Goal: Task Accomplishment & Management: Complete application form

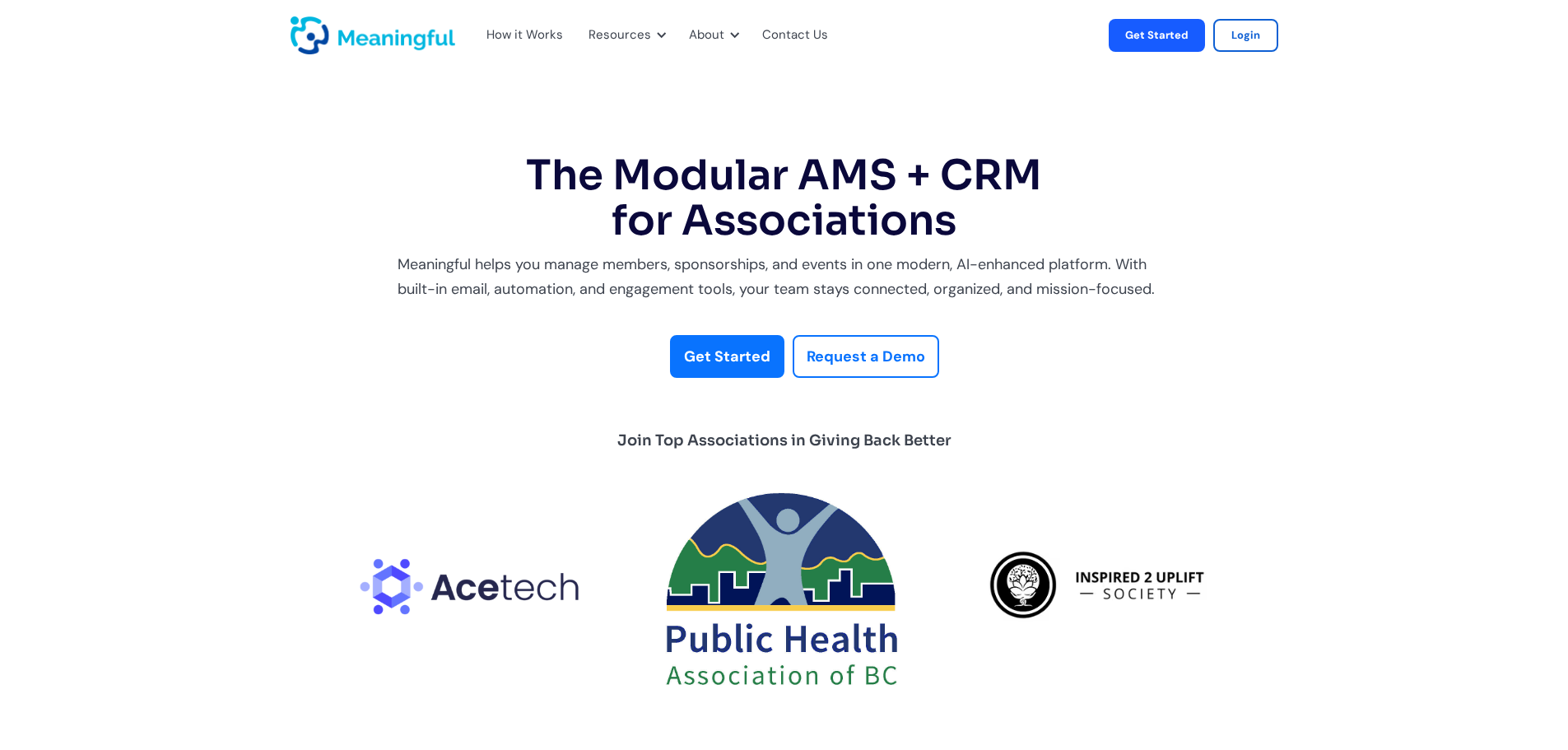
click at [388, 43] on img "home" at bounding box center [373, 36] width 165 height 38
click at [1146, 33] on link "Get Started" at bounding box center [1156, 35] width 96 height 33
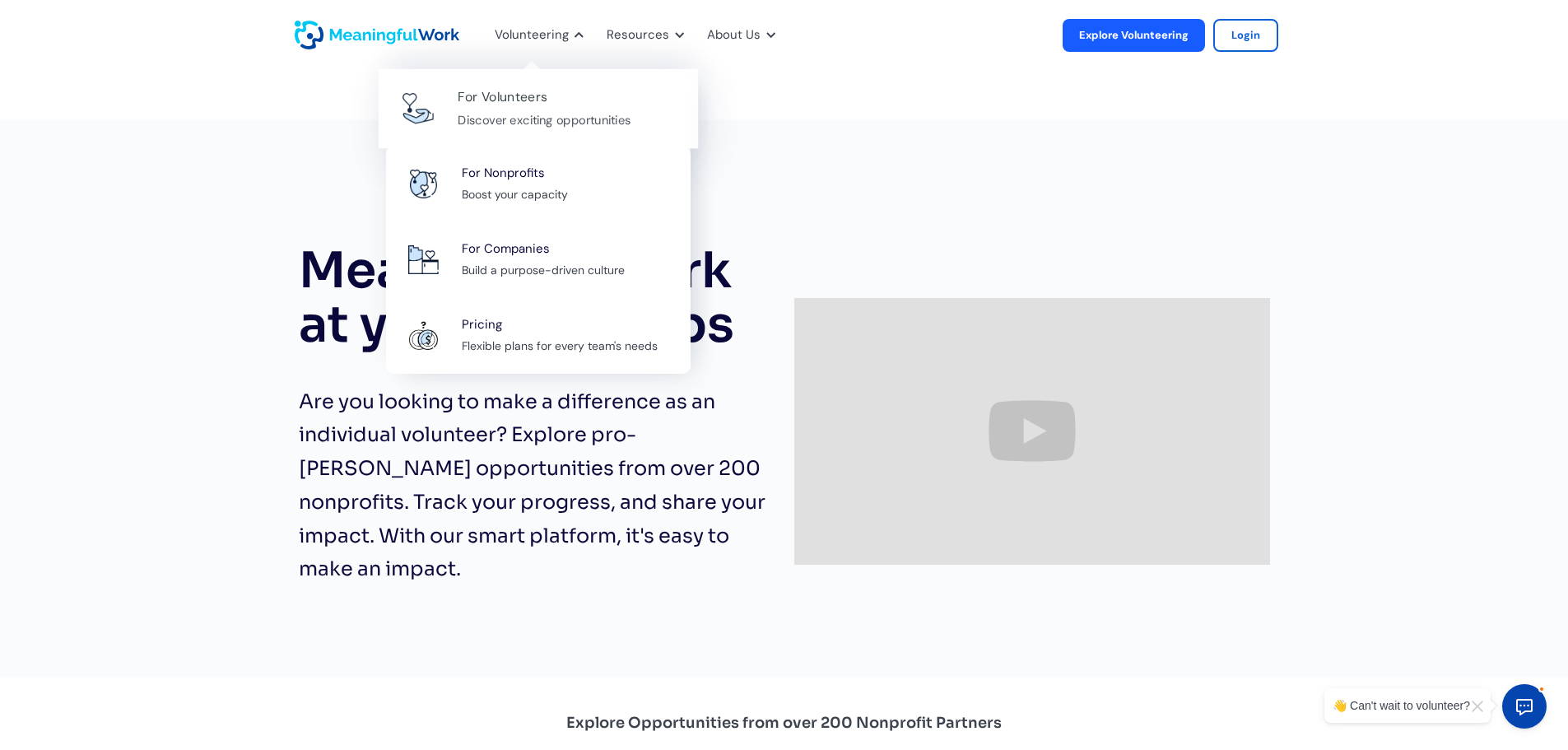
click at [524, 93] on div "For Volunteers" at bounding box center [502, 97] width 90 height 22
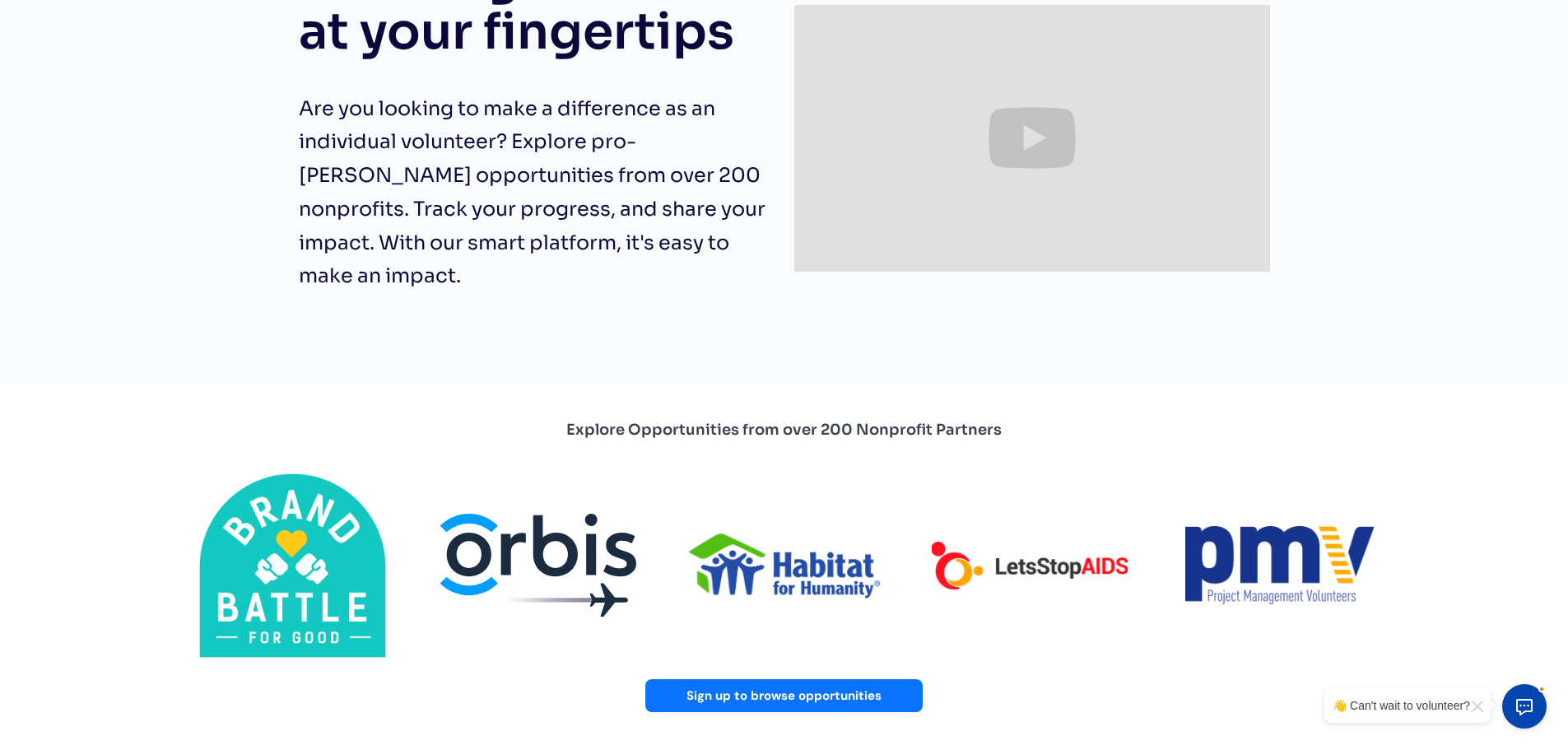
scroll to position [329, 0]
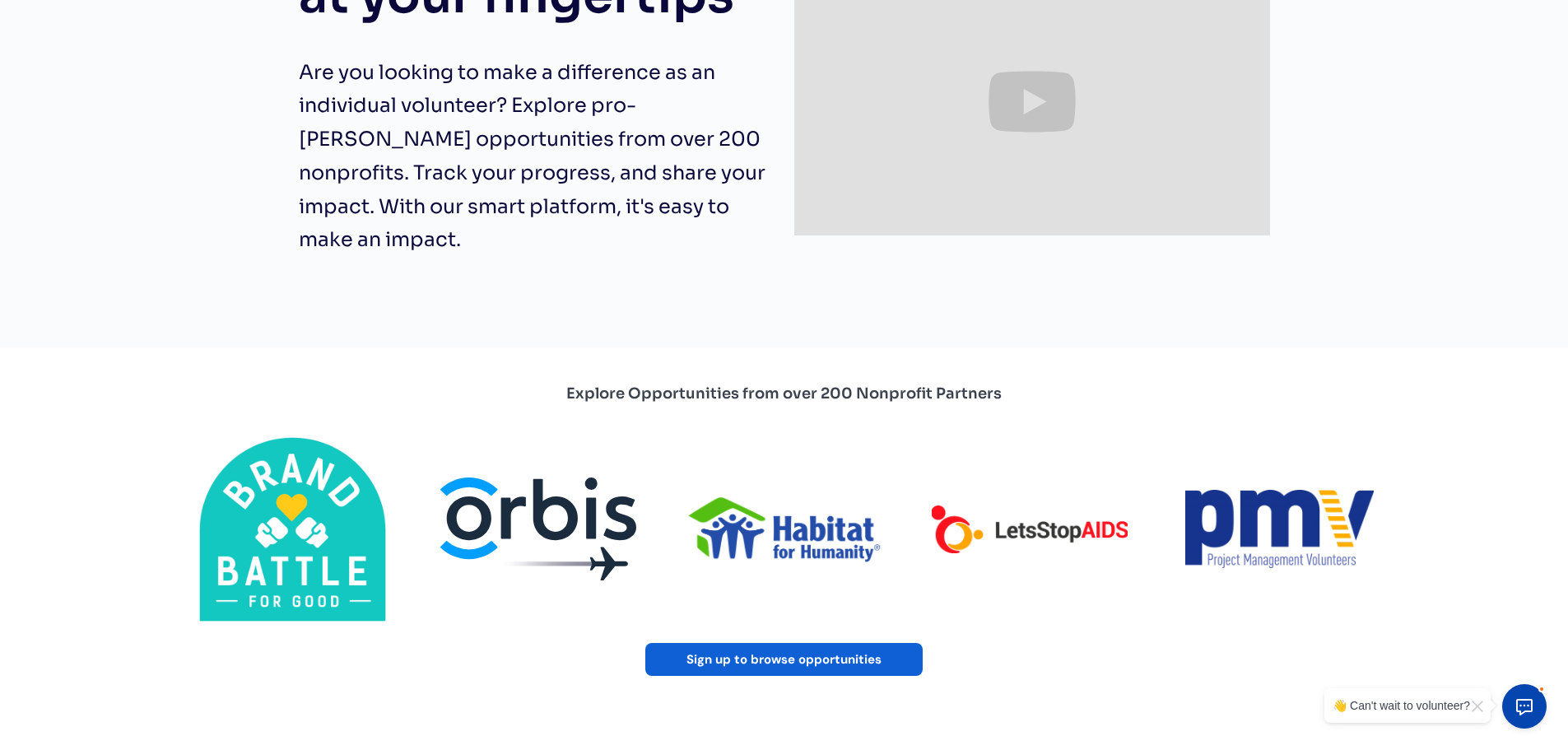
click at [794, 654] on link "Sign up to browse opportunities" at bounding box center [784, 659] width 277 height 33
